Goal: Check status: Check status

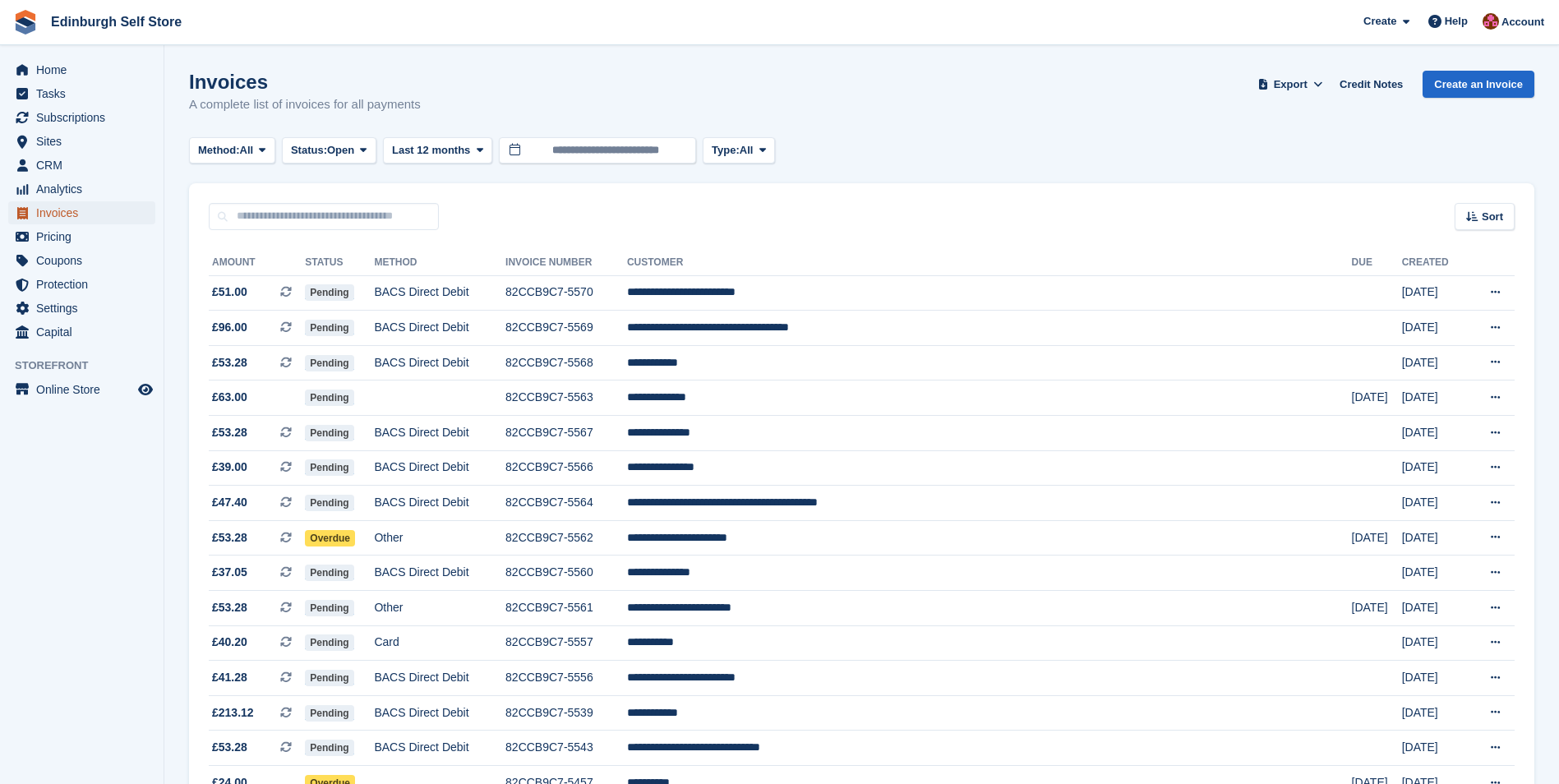
click at [98, 209] on span "Invoices" at bounding box center [85, 212] width 99 height 23
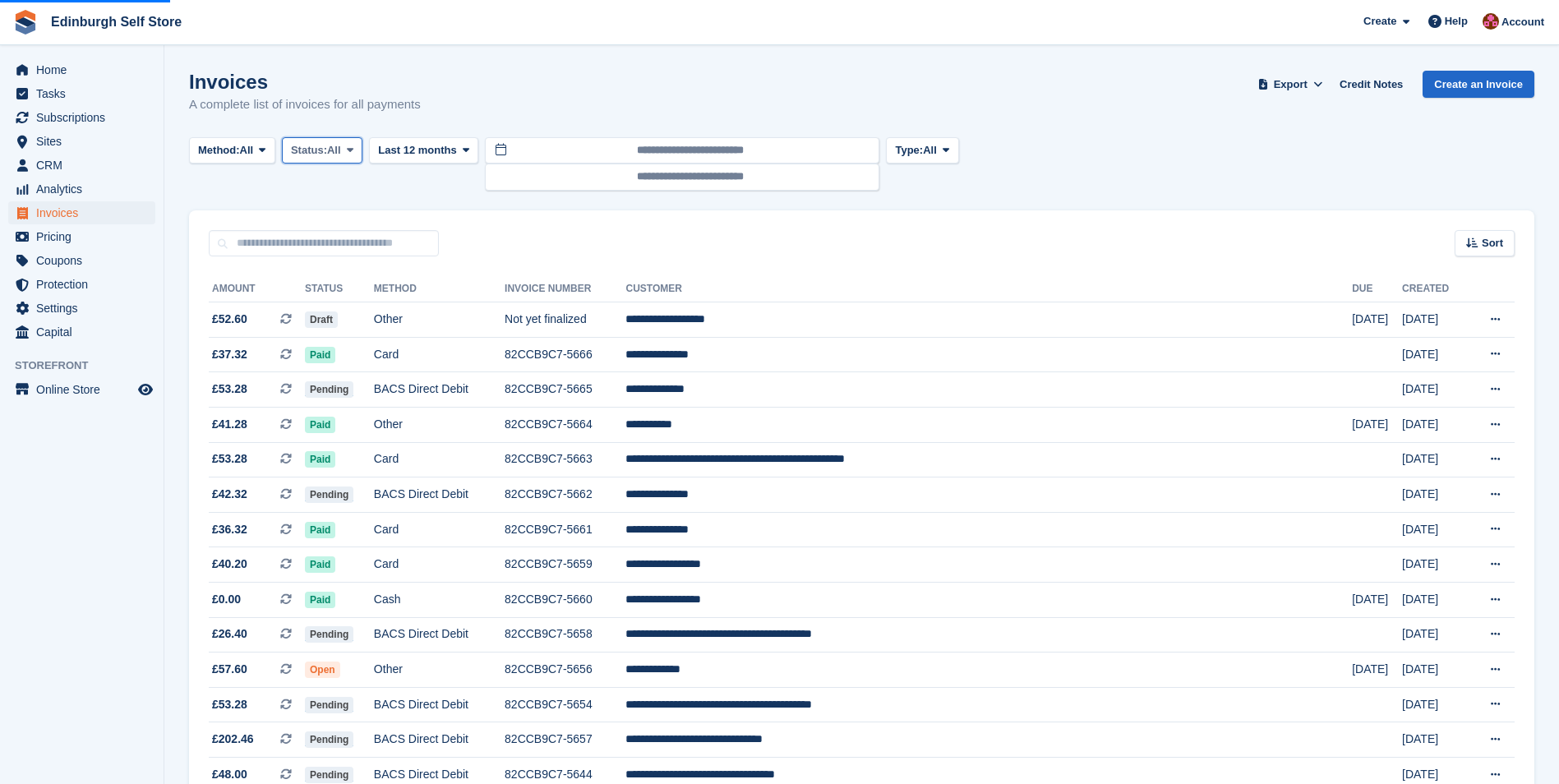
click at [352, 149] on icon at bounding box center [350, 150] width 7 height 11
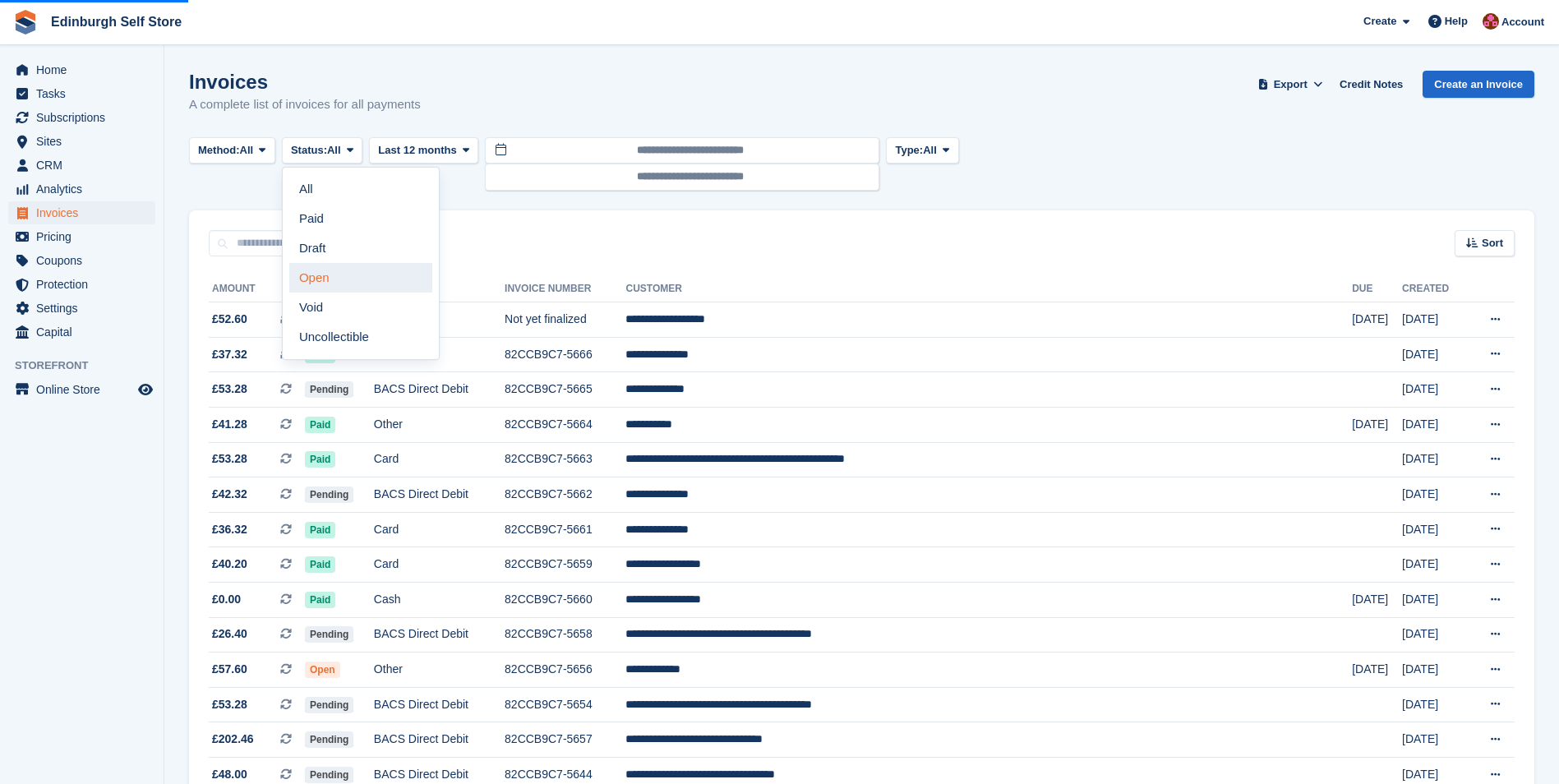
click at [342, 282] on link "Open" at bounding box center [361, 278] width 143 height 30
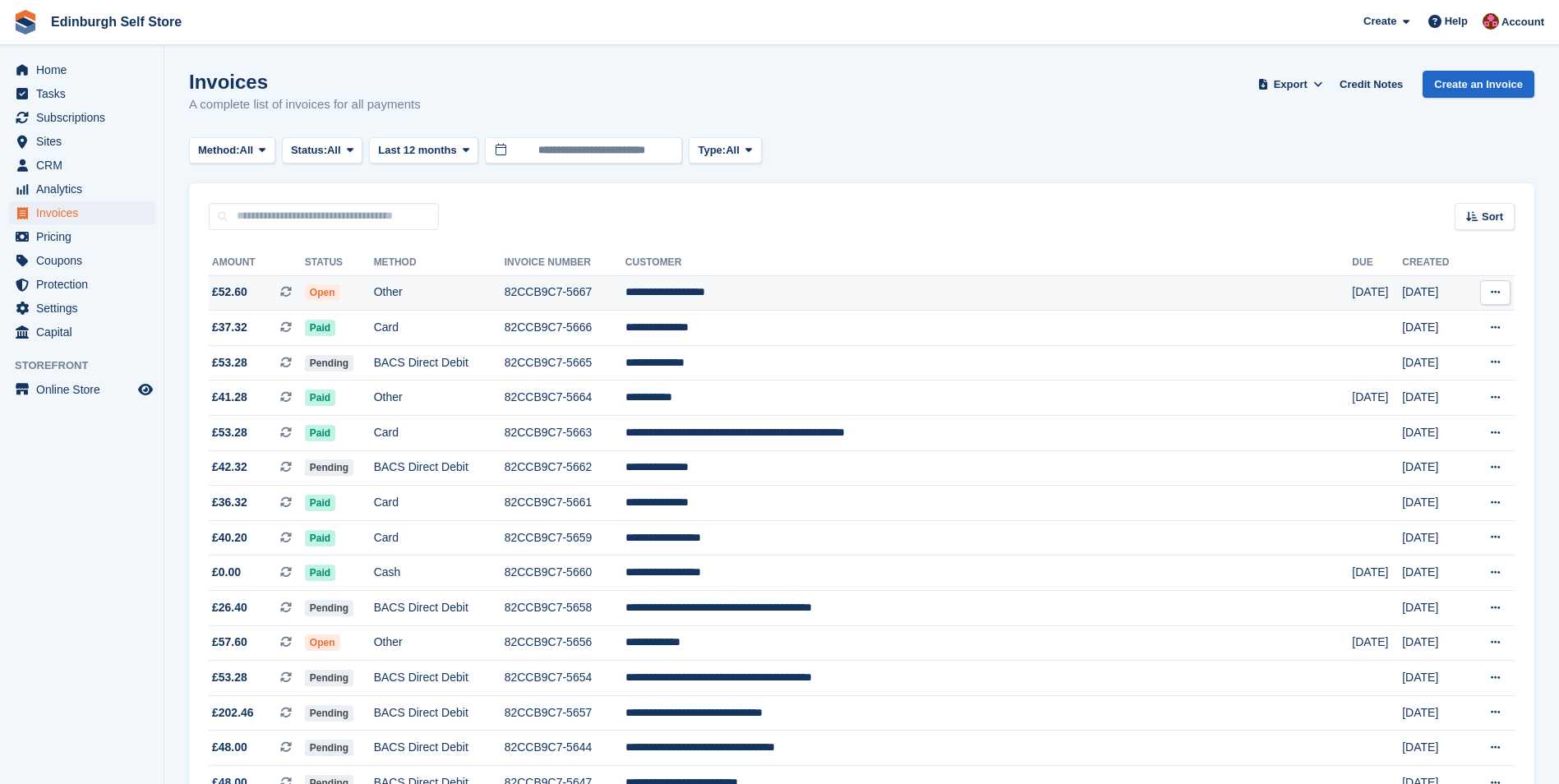
click at [846, 295] on td "**********" at bounding box center [989, 293] width 727 height 36
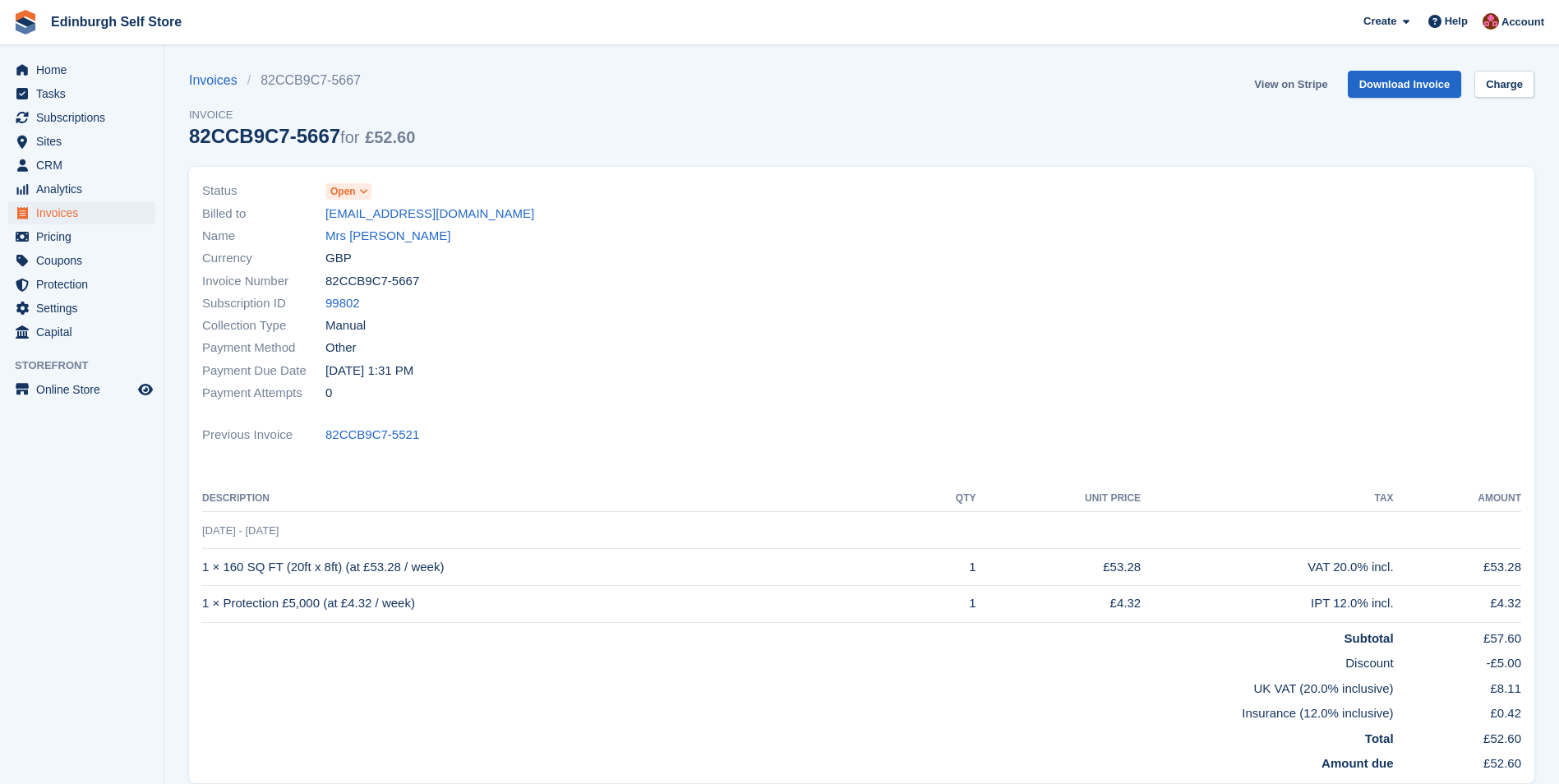
click at [1289, 83] on link "View on Stripe" at bounding box center [1290, 84] width 86 height 27
click at [89, 210] on span "Invoices" at bounding box center [85, 212] width 99 height 23
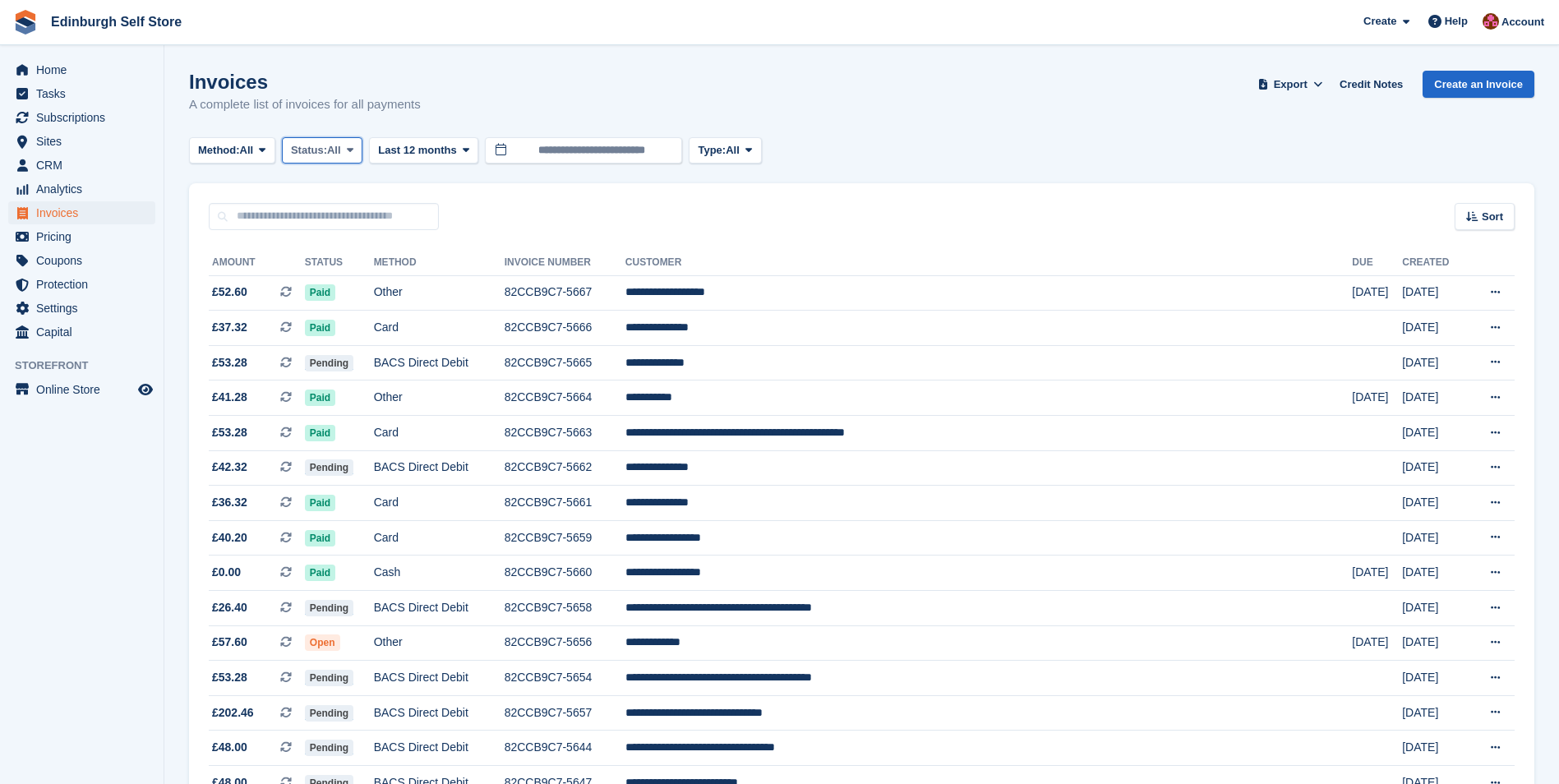
click at [353, 150] on icon at bounding box center [350, 150] width 7 height 11
click at [352, 283] on link "Open" at bounding box center [361, 278] width 143 height 30
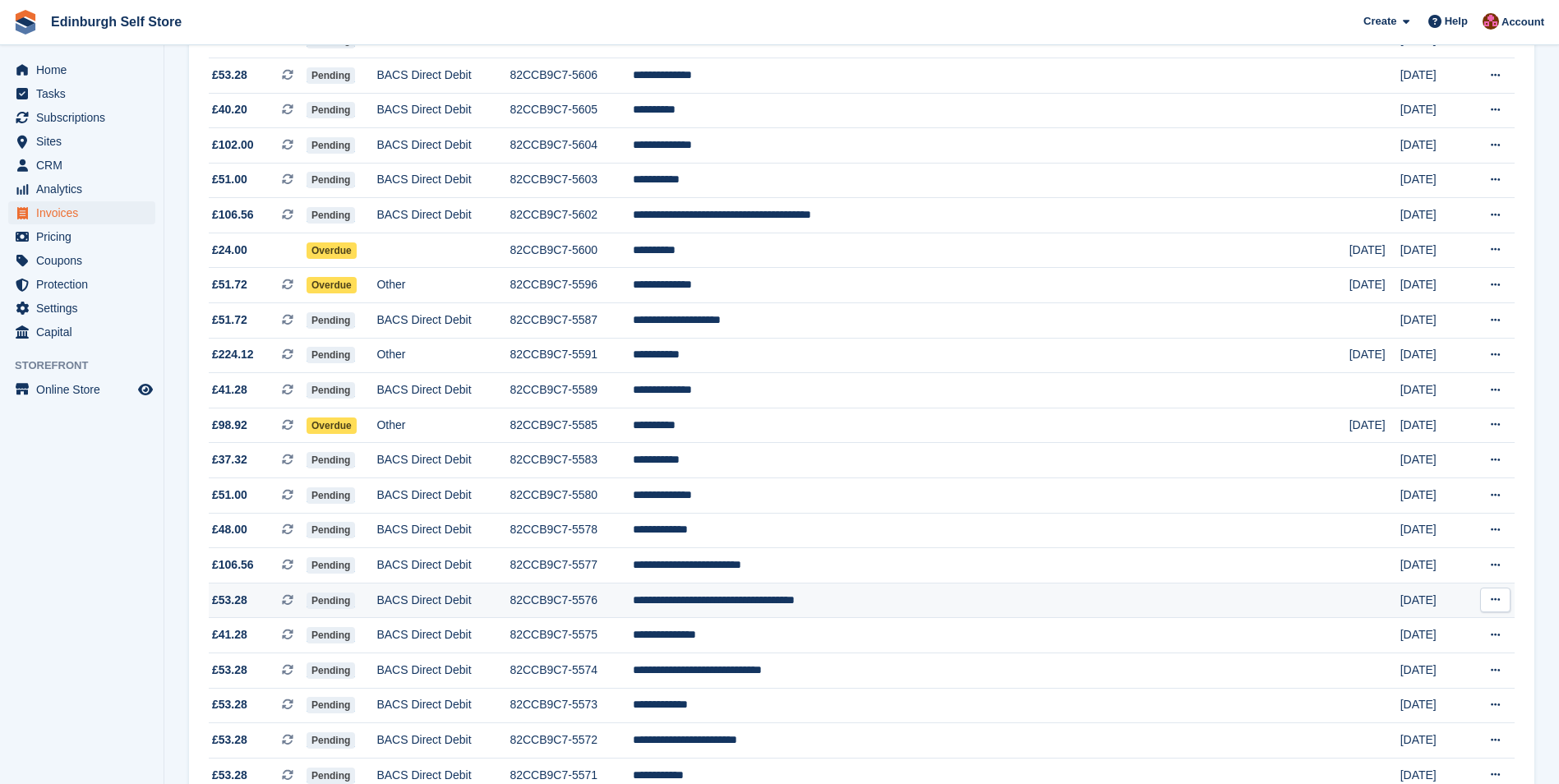
scroll to position [1323, 0]
